Goal: Task Accomplishment & Management: Manage account settings

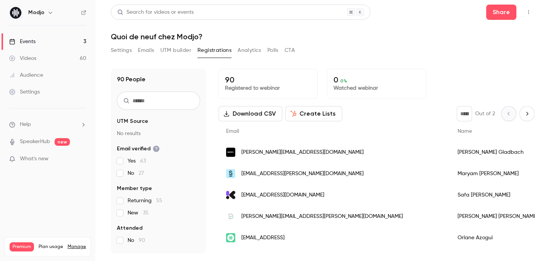
click at [29, 44] on div "Events" at bounding box center [22, 42] width 26 height 8
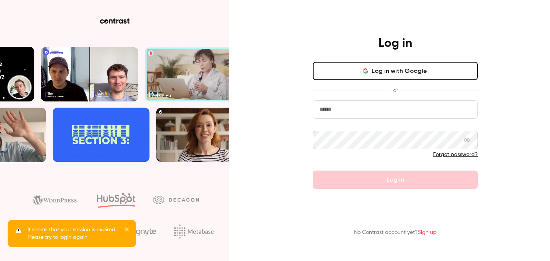
click at [400, 69] on button "Log in with Google" at bounding box center [395, 71] width 165 height 18
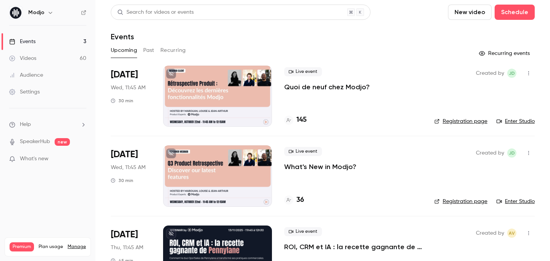
click at [350, 90] on p "Quoi de neuf chez Modjo?" at bounding box center [327, 87] width 86 height 9
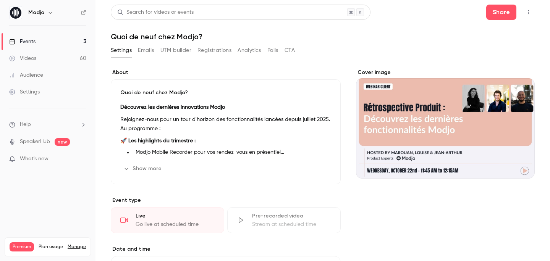
click at [212, 58] on div "Settings Emails UTM builder Registrations Analytics Polls CTA" at bounding box center [203, 51] width 184 height 15
click at [214, 53] on button "Registrations" at bounding box center [215, 50] width 34 height 12
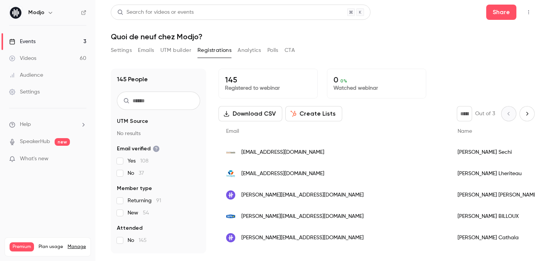
click at [127, 53] on button "Settings" at bounding box center [121, 50] width 21 height 12
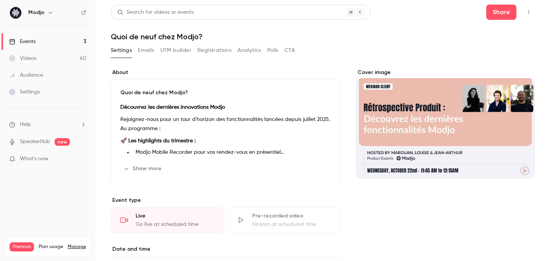
click at [64, 45] on link "Events 3" at bounding box center [48, 41] width 96 height 17
